Goal: Contribute content: Add original content to the website for others to see

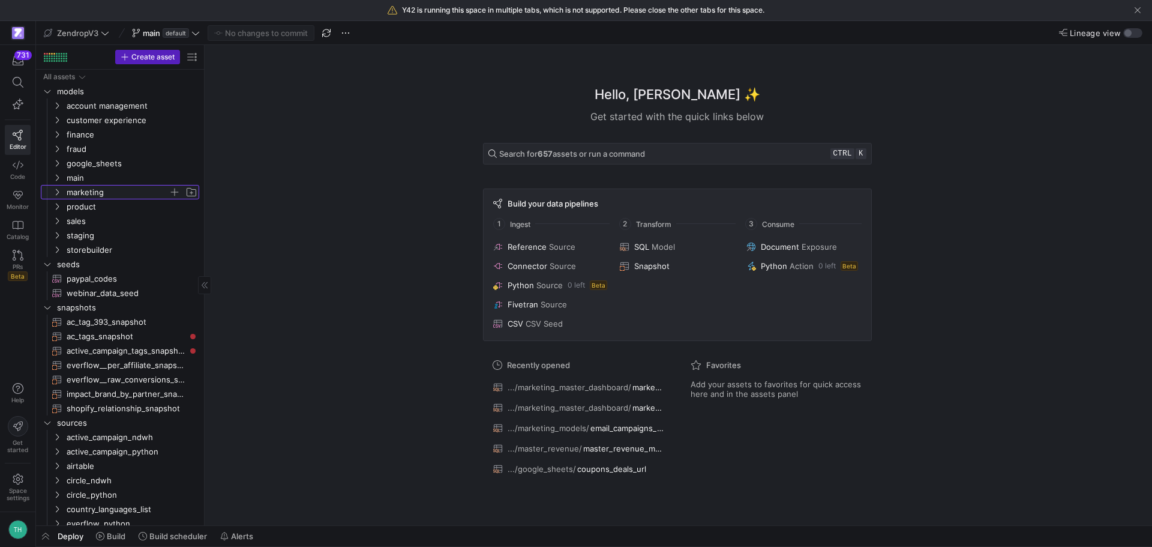
click at [89, 197] on span "marketing" at bounding box center [118, 192] width 102 height 14
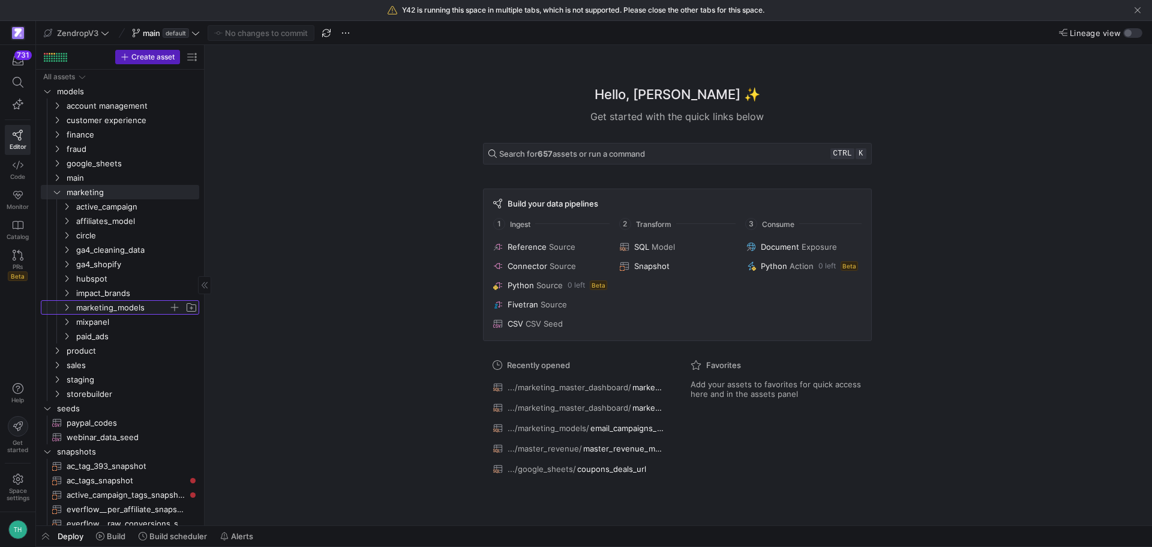
click at [113, 309] on span "marketing_models" at bounding box center [122, 308] width 92 height 14
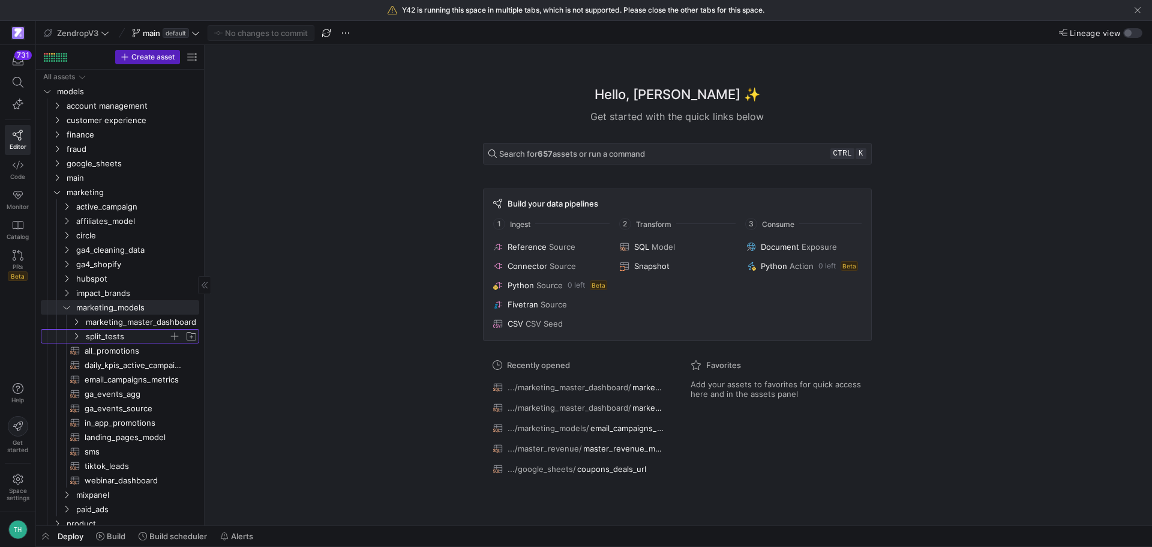
click at [124, 342] on span "split_tests" at bounding box center [127, 336] width 83 height 14
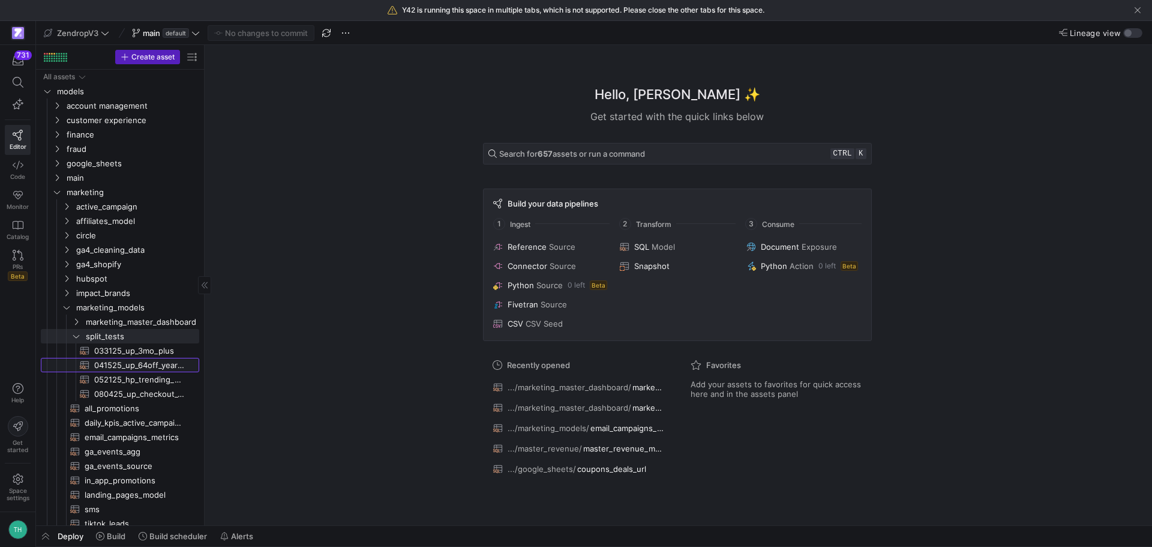
click at [128, 365] on span "041525_up_64off_year_oc_test​​​​​​​​​​" at bounding box center [139, 365] width 91 height 14
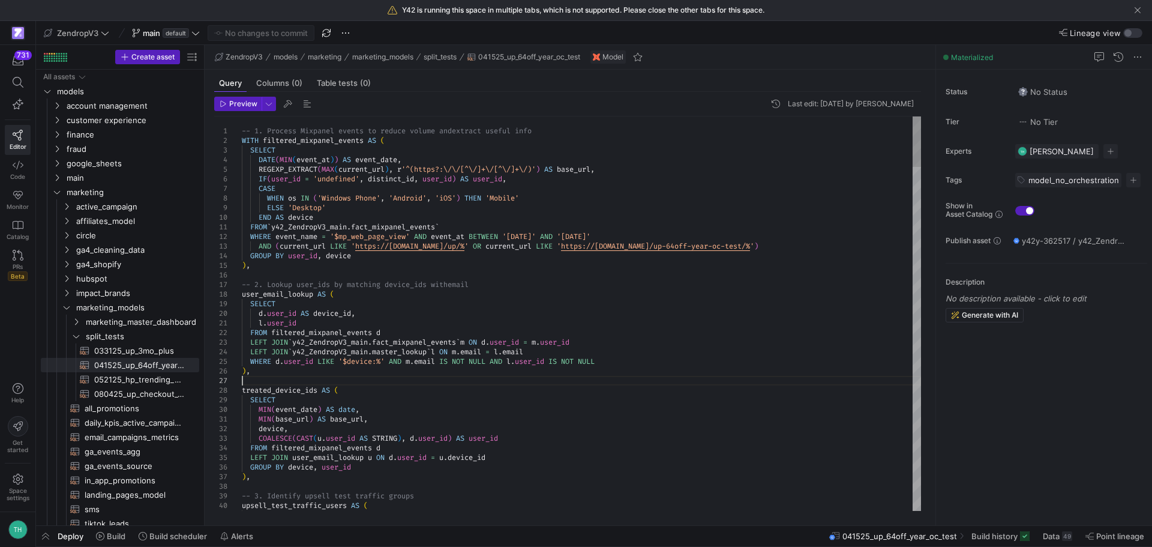
type textarea "-- 1. Process Mixpanel events to reduce volume and extract useful info WITH fil…"
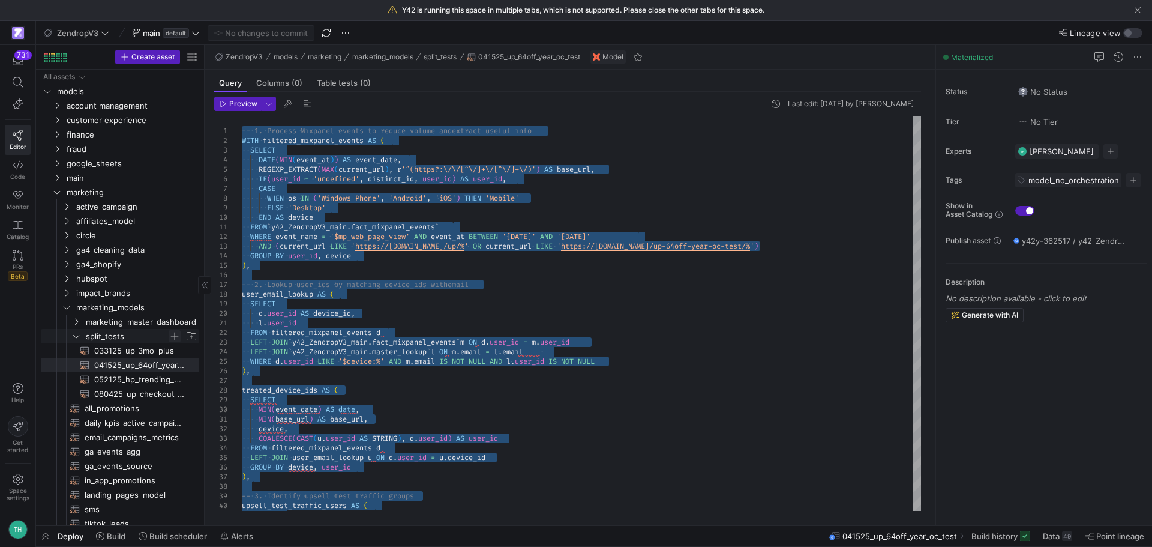
click at [176, 337] on span "Press SPACE to select this row." at bounding box center [175, 336] width 12 height 12
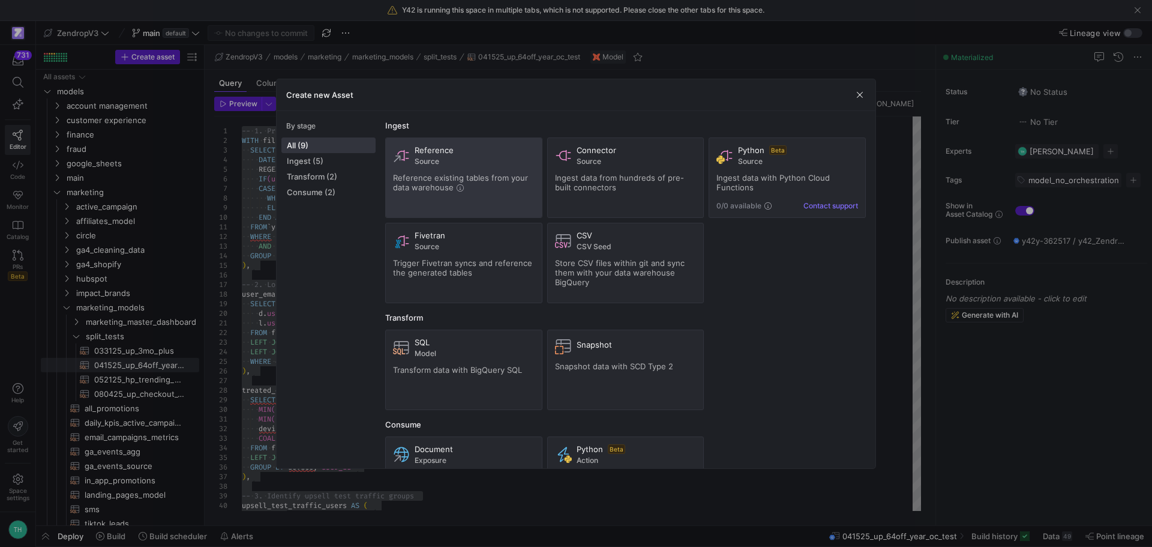
click at [419, 182] on span "Reference existing tables from your data warehouse" at bounding box center [460, 182] width 135 height 19
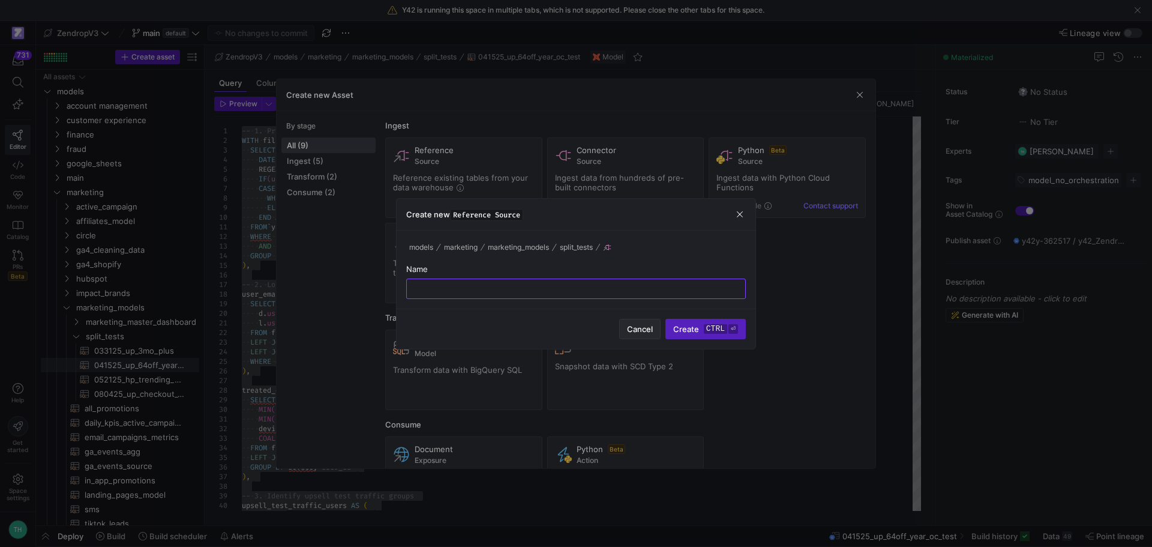
click at [646, 330] on span "Cancel" at bounding box center [640, 329] width 26 height 10
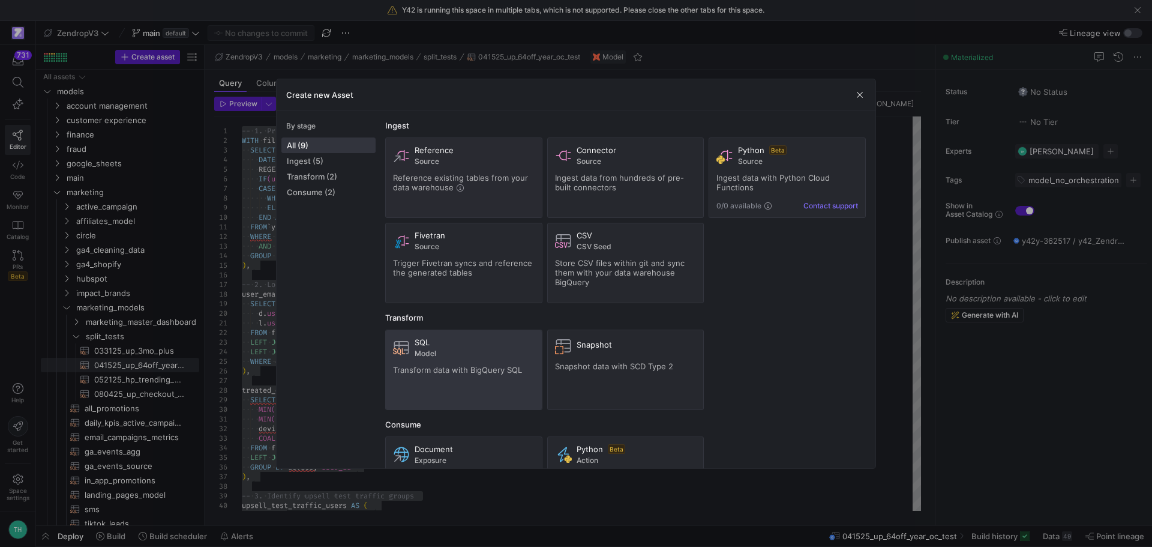
click at [414, 355] on div "SQL Model" at bounding box center [464, 347] width 142 height 20
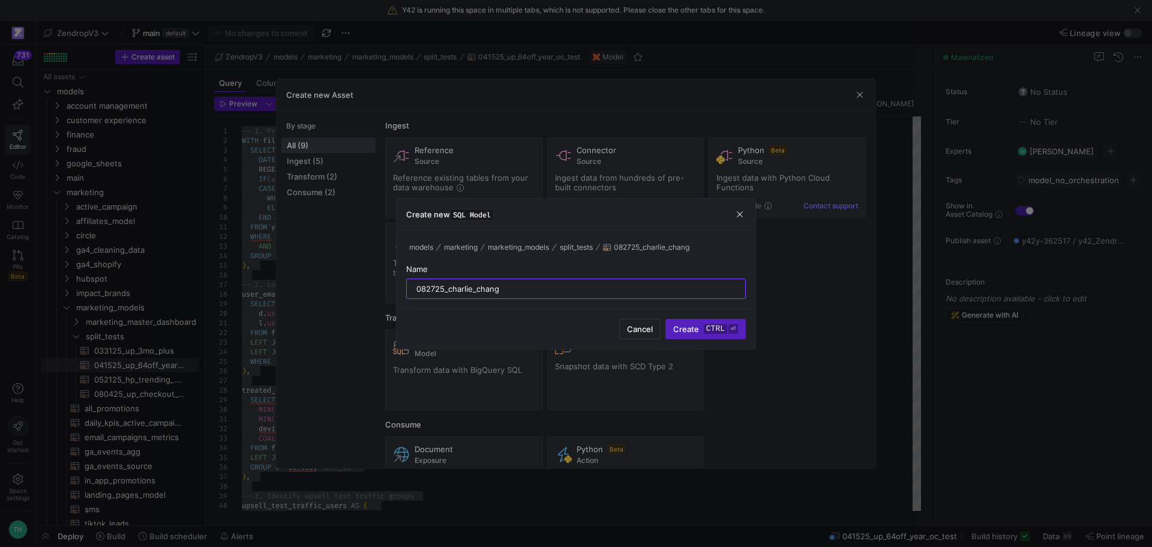
type input "082725_charlie_chang"
click at [665, 319] on button "Create ctrl ⏎" at bounding box center [705, 329] width 80 height 20
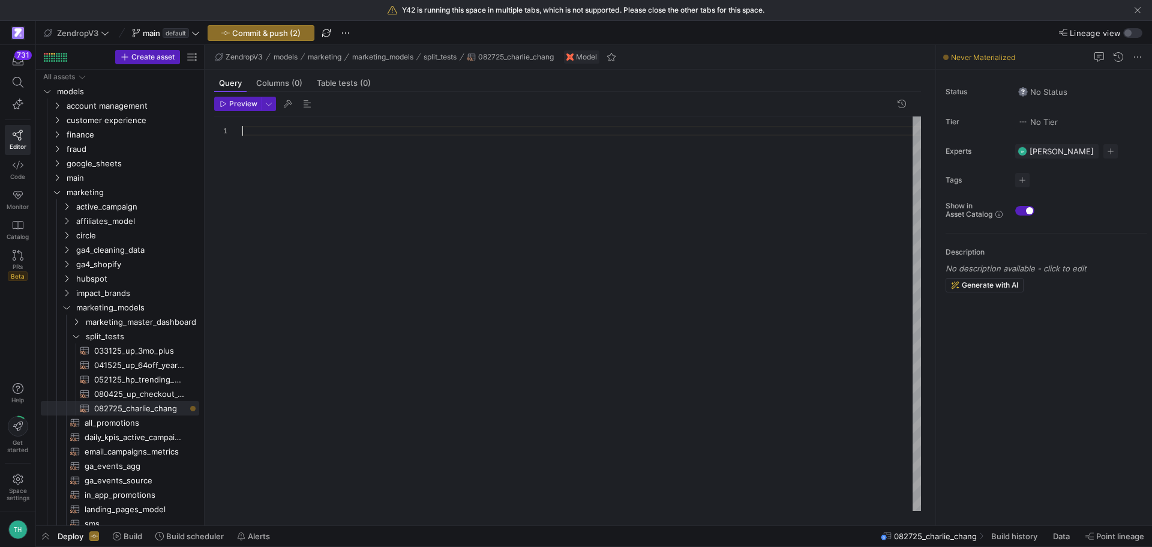
click at [472, 299] on div at bounding box center [581, 313] width 679 height 394
type textarea "AND COALESCE(tt.device, ua.device) = uc.device AND COALESCE(tt.user_landed_in_a…"
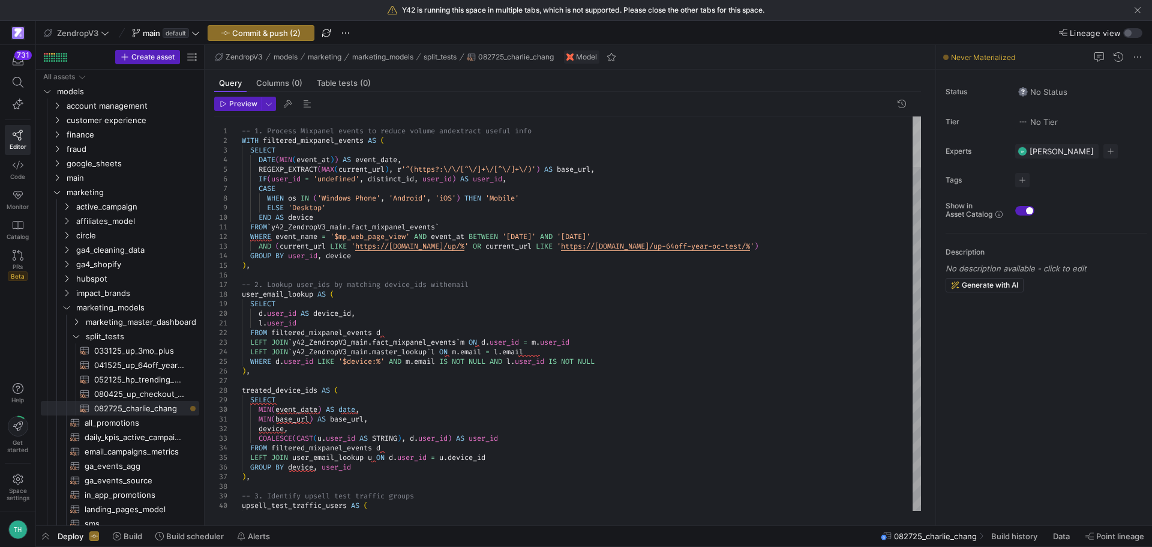
click at [915, 116] on div at bounding box center [916, 141] width 8 height 50
